Goal: Contribute content: Contribute content

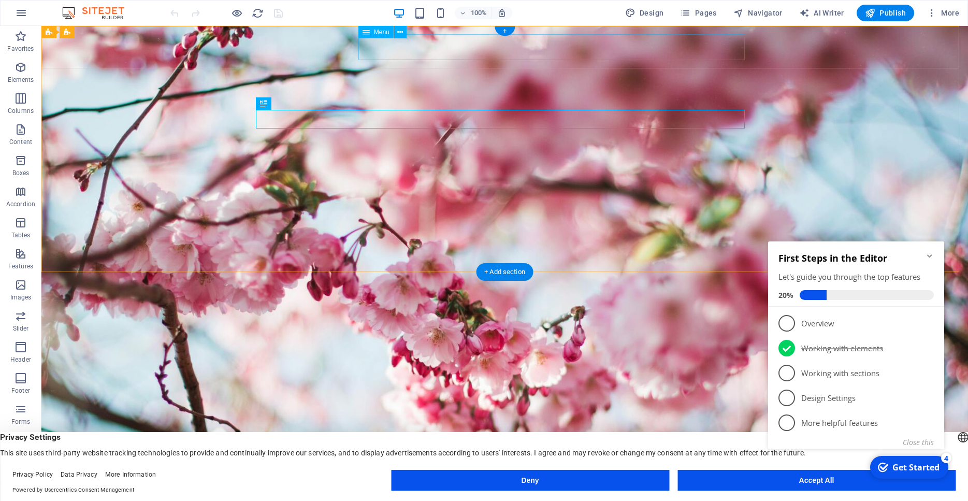
click at [448, 454] on nav "Koti Meistä Palvelut Galleria Yhteys" at bounding box center [505, 467] width 489 height 26
click at [483, 454] on nav "Koti Meistä Palvelut Galleria Yhteys" at bounding box center [505, 467] width 489 height 26
select select
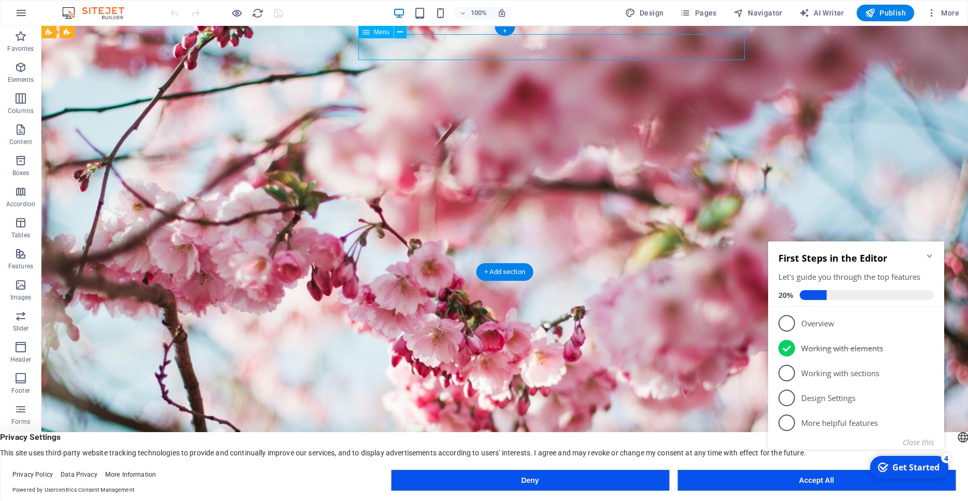
select select
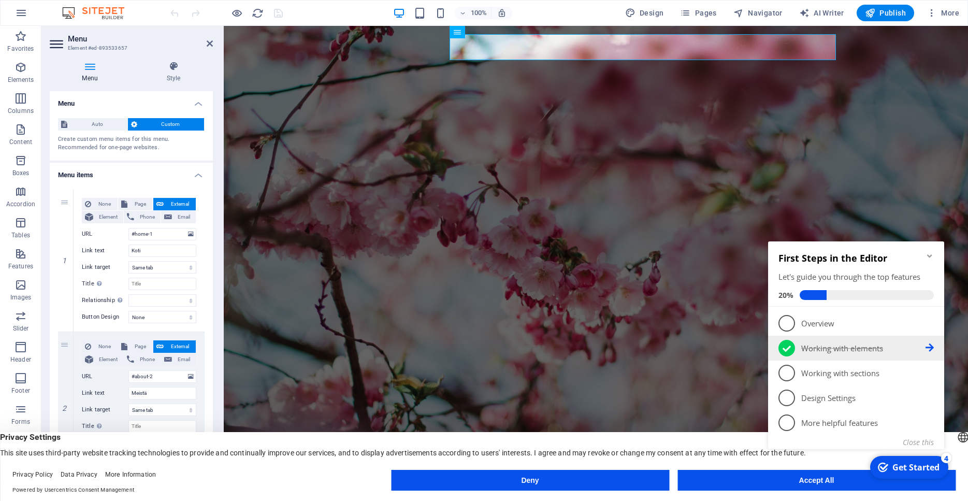
click at [849, 347] on p "Working with elements - completed" at bounding box center [863, 348] width 124 height 11
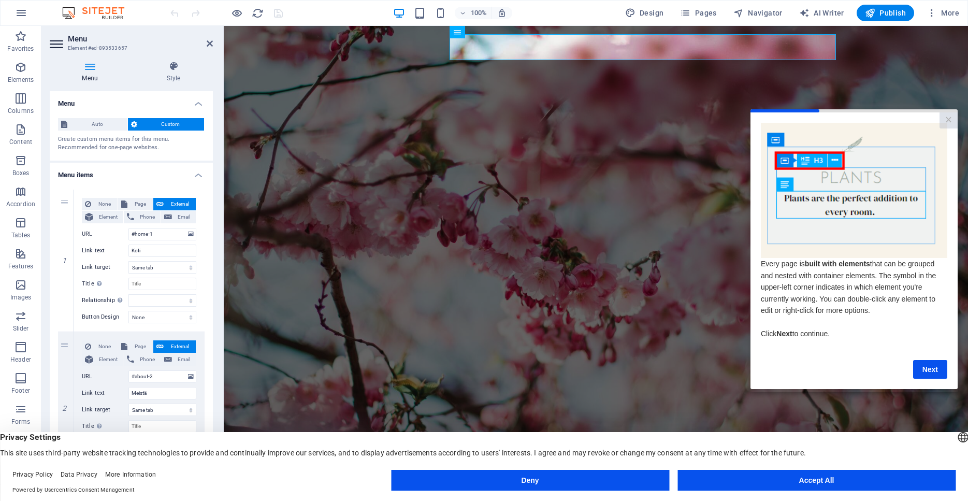
click at [894, 207] on img at bounding box center [854, 189] width 187 height 135
click at [865, 212] on img at bounding box center [854, 189] width 187 height 135
click at [842, 204] on img at bounding box center [854, 189] width 187 height 135
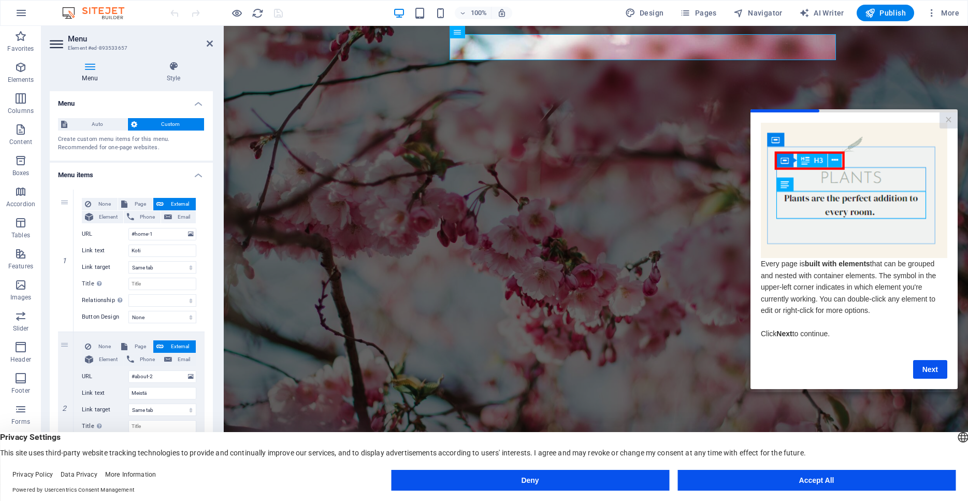
click at [842, 204] on img at bounding box center [854, 189] width 187 height 135
click at [841, 200] on img at bounding box center [854, 189] width 187 height 135
click at [854, 145] on img at bounding box center [854, 189] width 187 height 135
click at [843, 180] on img at bounding box center [854, 189] width 187 height 135
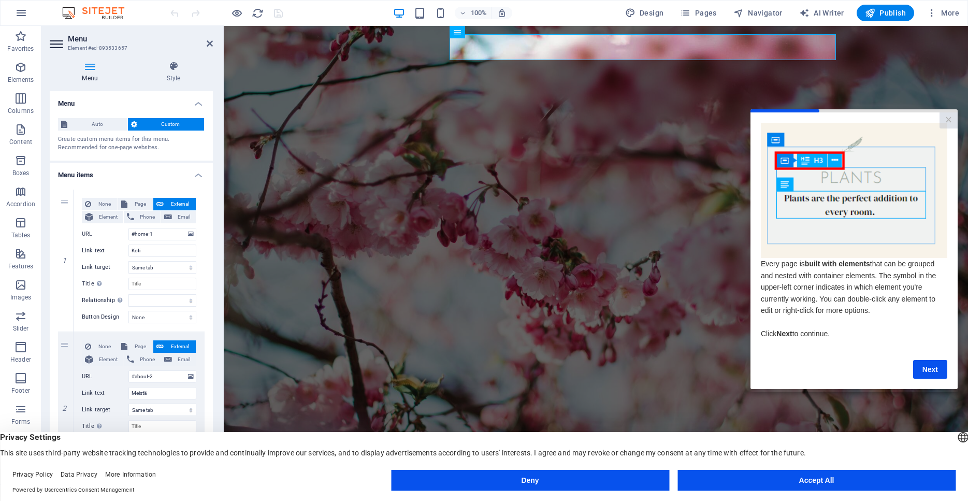
click at [832, 202] on img at bounding box center [854, 189] width 187 height 135
click at [787, 188] on img at bounding box center [854, 189] width 187 height 135
click at [928, 367] on link "Next" at bounding box center [930, 369] width 34 height 19
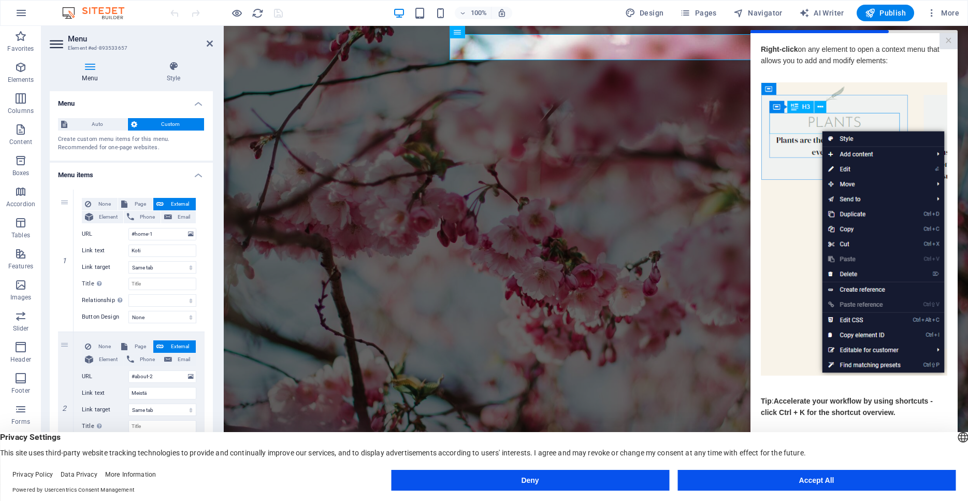
click at [848, 170] on img at bounding box center [854, 229] width 187 height 294
click at [846, 169] on img at bounding box center [854, 229] width 187 height 294
click at [795, 103] on img at bounding box center [854, 229] width 187 height 294
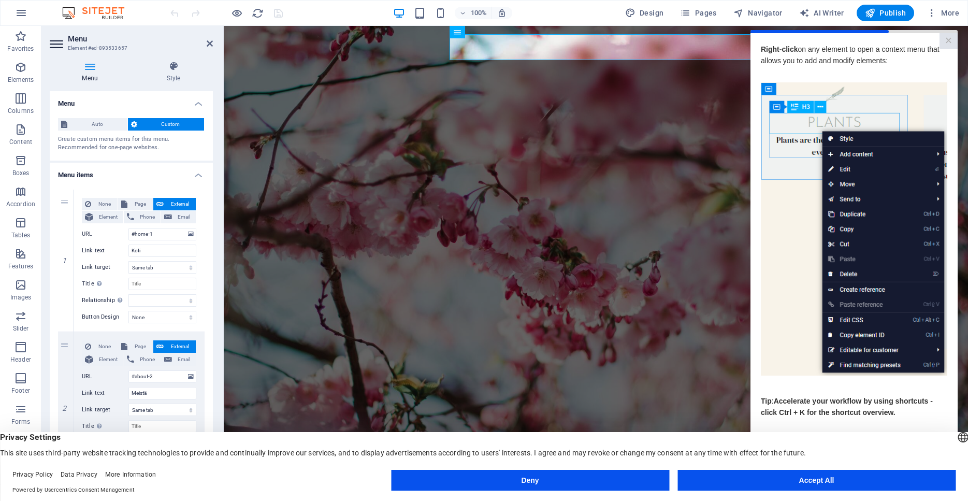
click at [826, 479] on button "Accept All" at bounding box center [817, 480] width 278 height 21
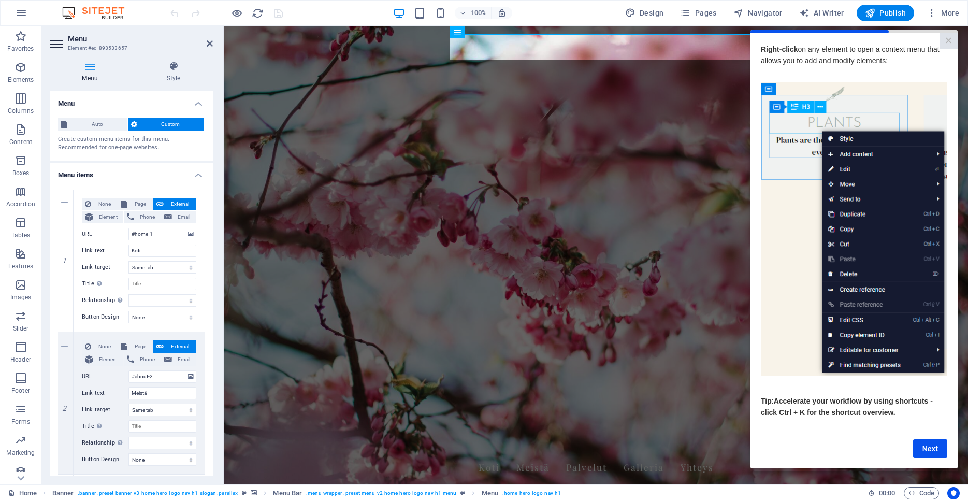
click at [850, 171] on img at bounding box center [854, 229] width 187 height 294
click at [843, 167] on img at bounding box center [854, 229] width 187 height 294
click at [811, 131] on img at bounding box center [854, 229] width 187 height 294
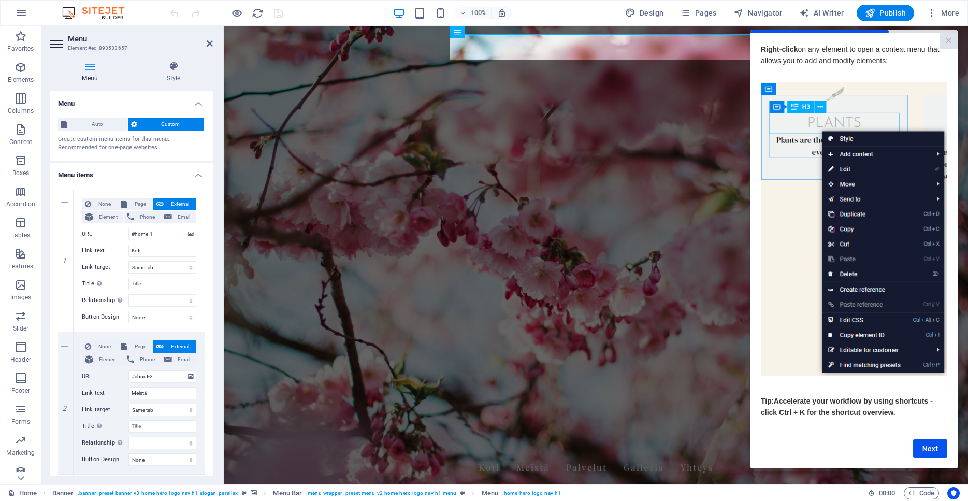
click at [810, 131] on img at bounding box center [854, 229] width 187 height 294
click at [940, 449] on link "Next" at bounding box center [930, 448] width 34 height 19
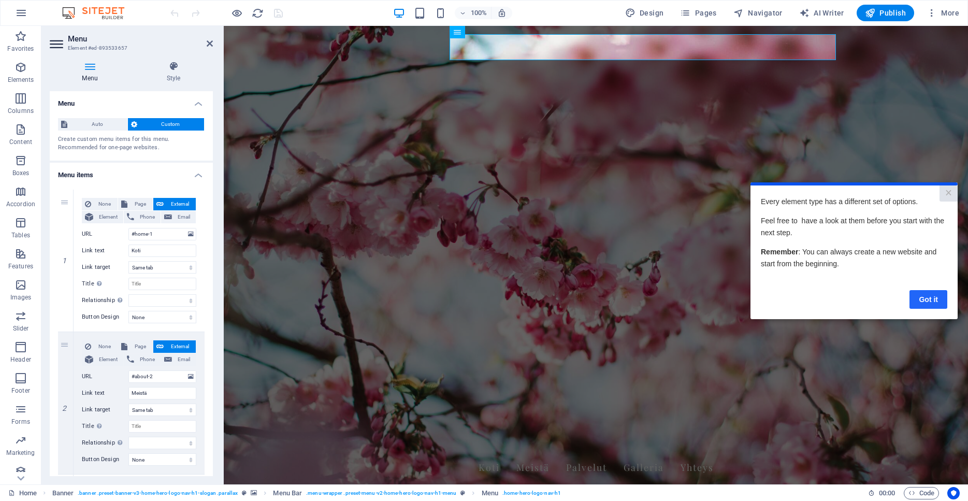
click at [926, 300] on link "Got it" at bounding box center [929, 299] width 38 height 19
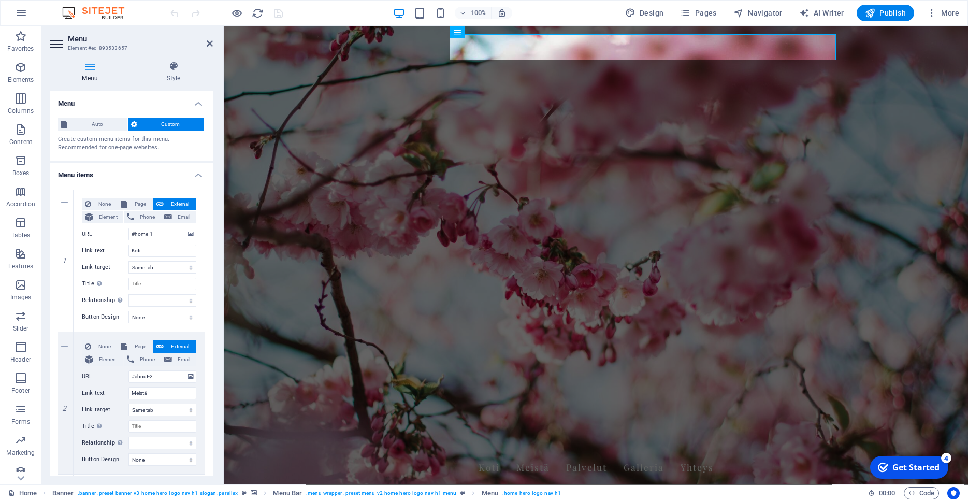
click at [444, 269] on figure at bounding box center [596, 255] width 745 height 459
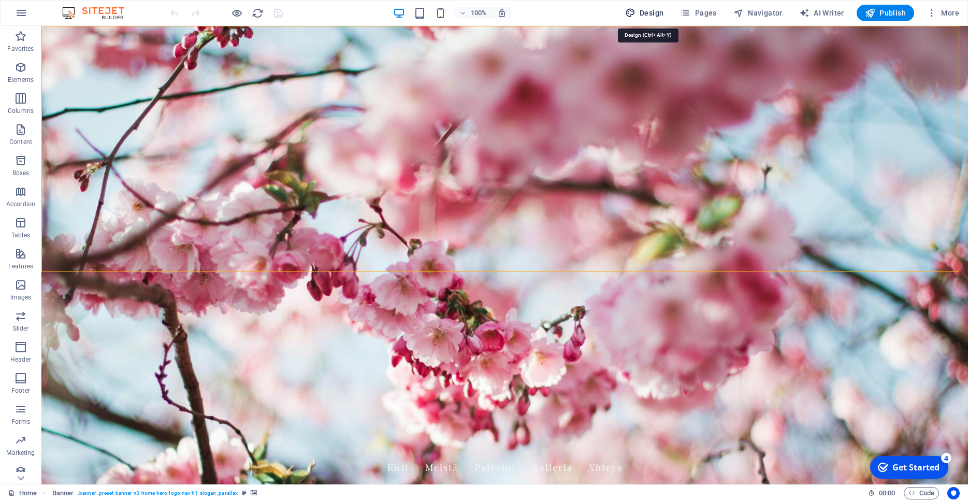
click at [658, 19] on button "Design" at bounding box center [644, 13] width 47 height 17
select select "px"
select select "200"
select select "px"
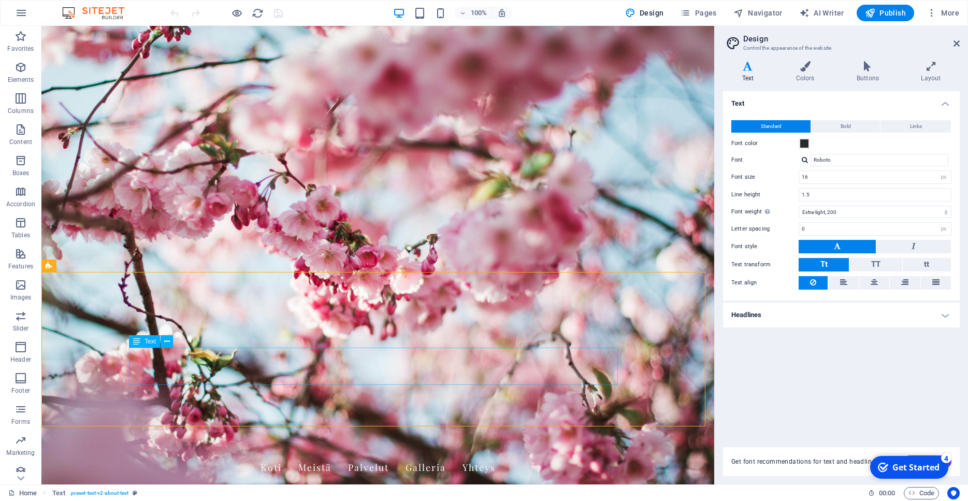
click at [153, 345] on span "Text" at bounding box center [150, 341] width 11 height 6
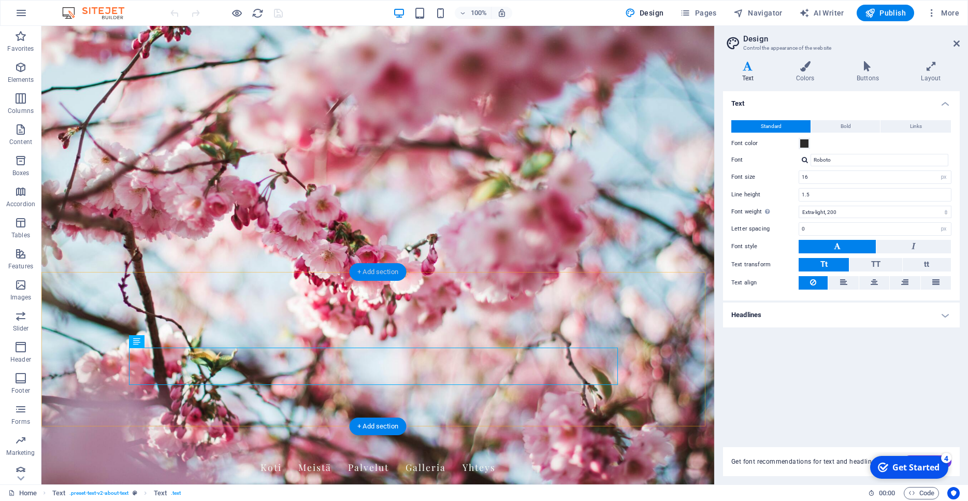
click at [382, 273] on div "+ Add section" at bounding box center [378, 272] width 58 height 18
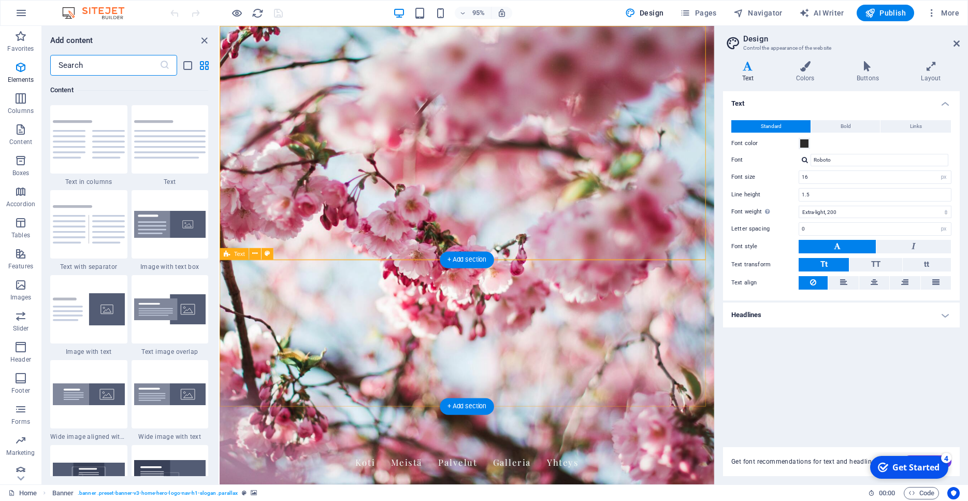
scroll to position [1813, 0]
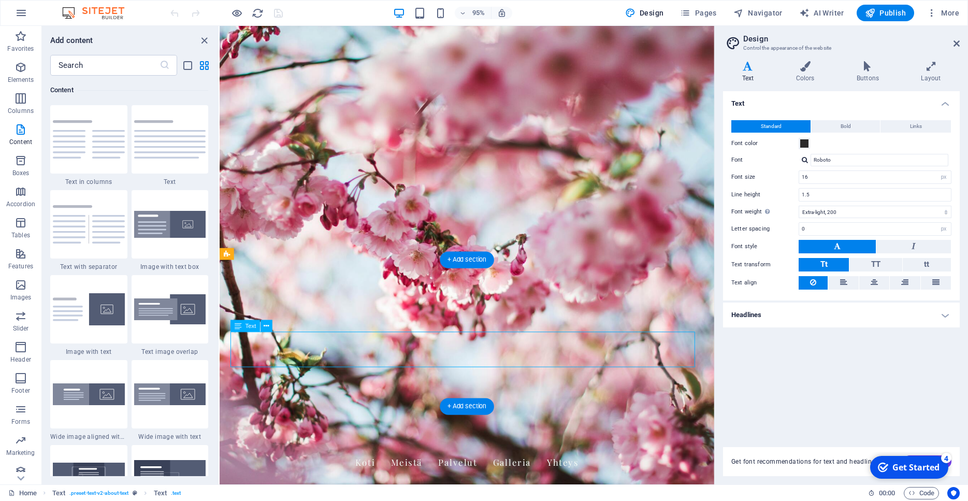
click at [111, 155] on img at bounding box center [89, 139] width 72 height 38
click at [220, 154] on div "H2 Banner Container H3 Spacer Banner Menu Bar Menu Spacer Text H2 Container Spa…" at bounding box center [467, 255] width 495 height 459
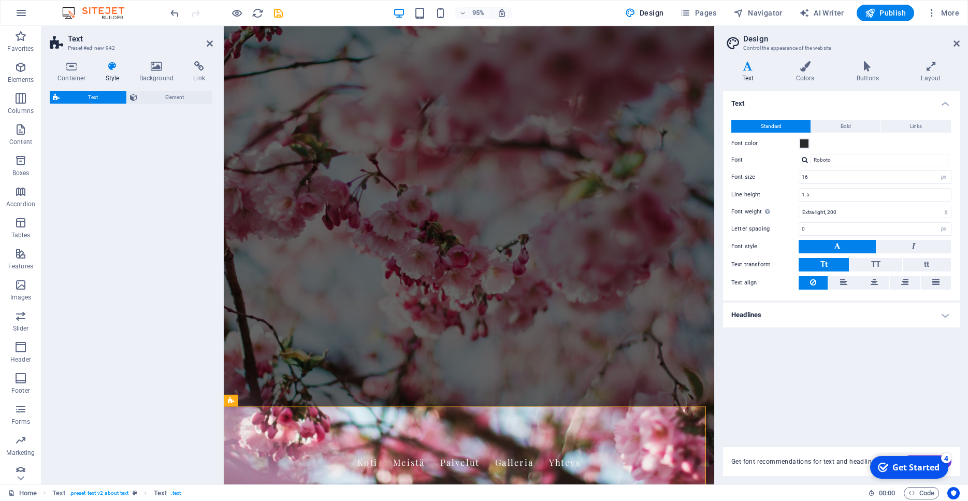
select select "rem"
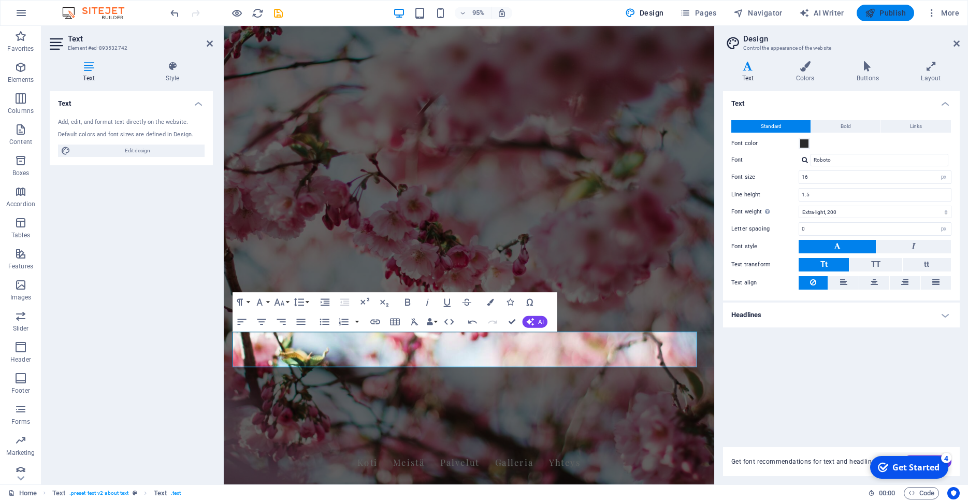
click at [887, 10] on span "Publish" at bounding box center [885, 13] width 41 height 10
